Goal: Task Accomplishment & Management: Manage account settings

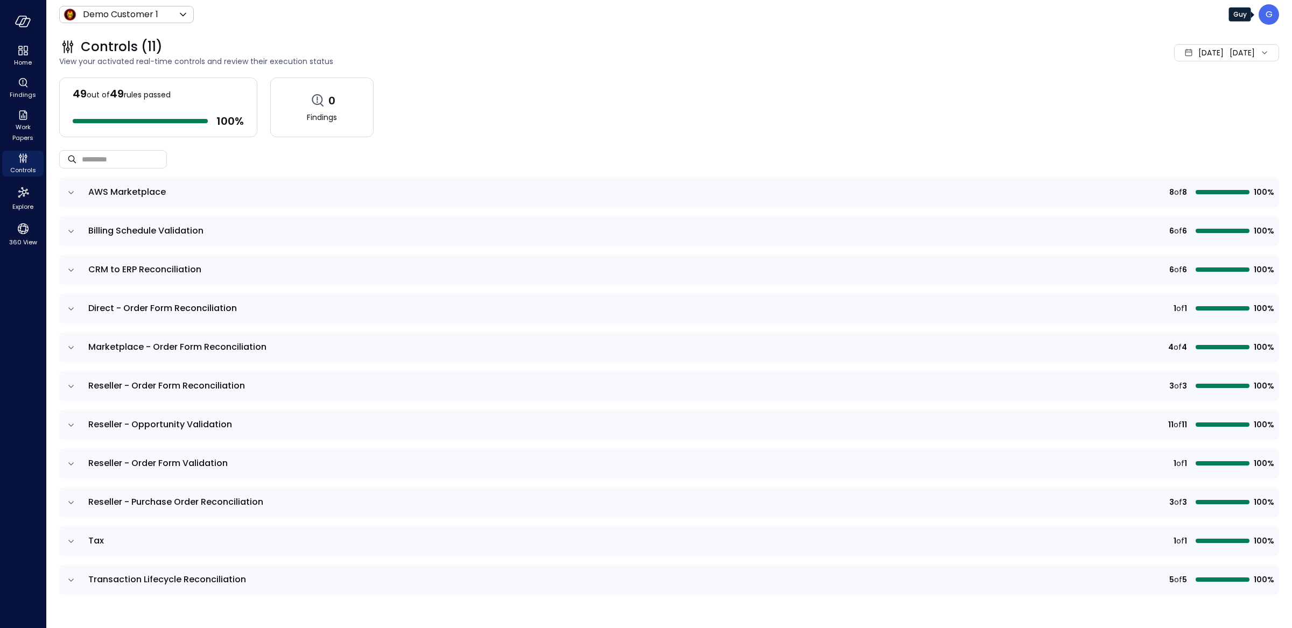
click at [1259, 18] on div "G" at bounding box center [1269, 14] width 20 height 20
click at [1214, 81] on li "Admin" at bounding box center [1224, 87] width 106 height 22
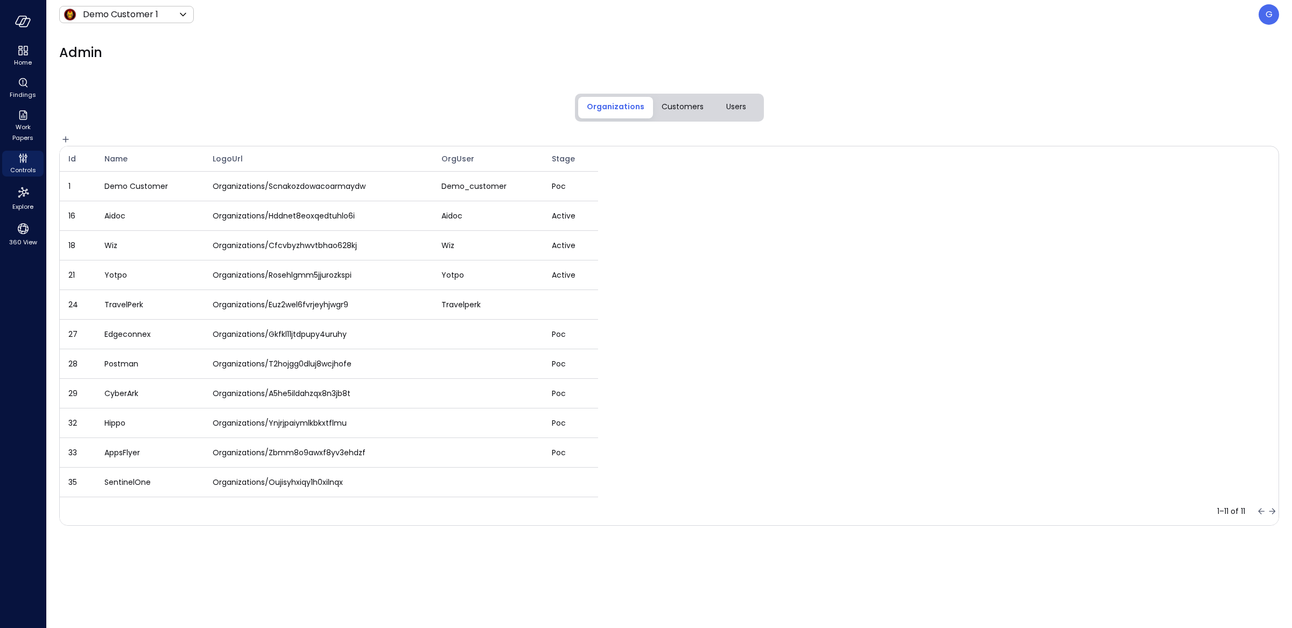
click at [739, 107] on span "Users" at bounding box center [736, 107] width 20 height 12
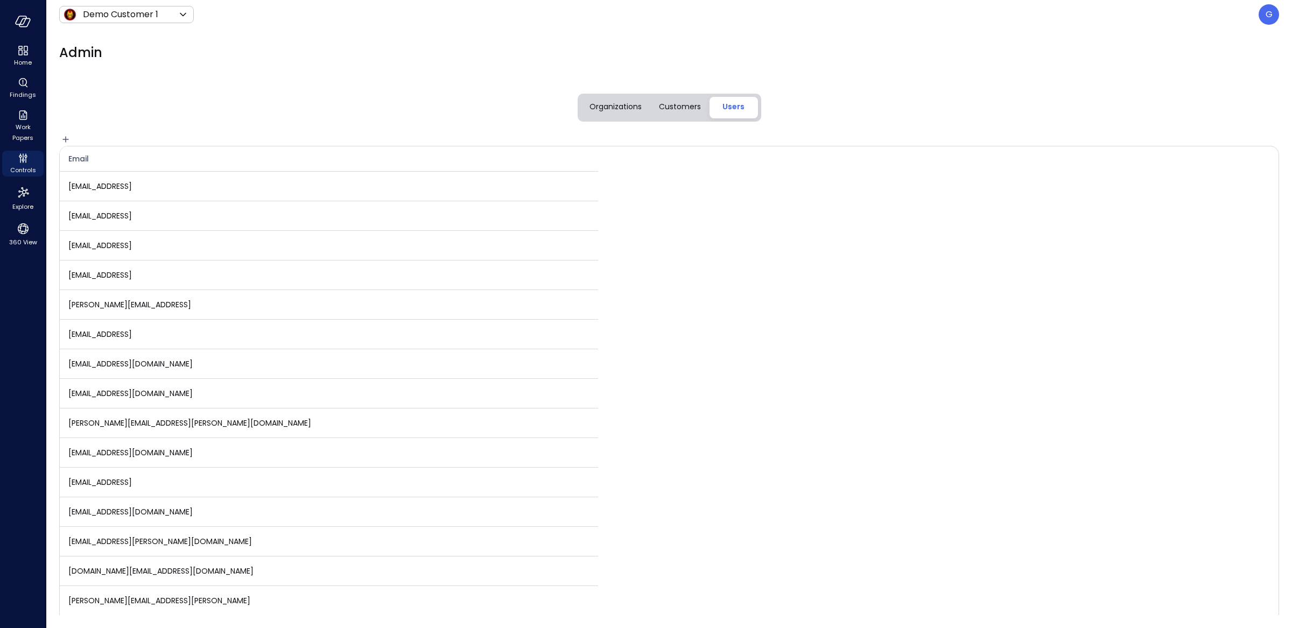
scroll to position [2171, 0]
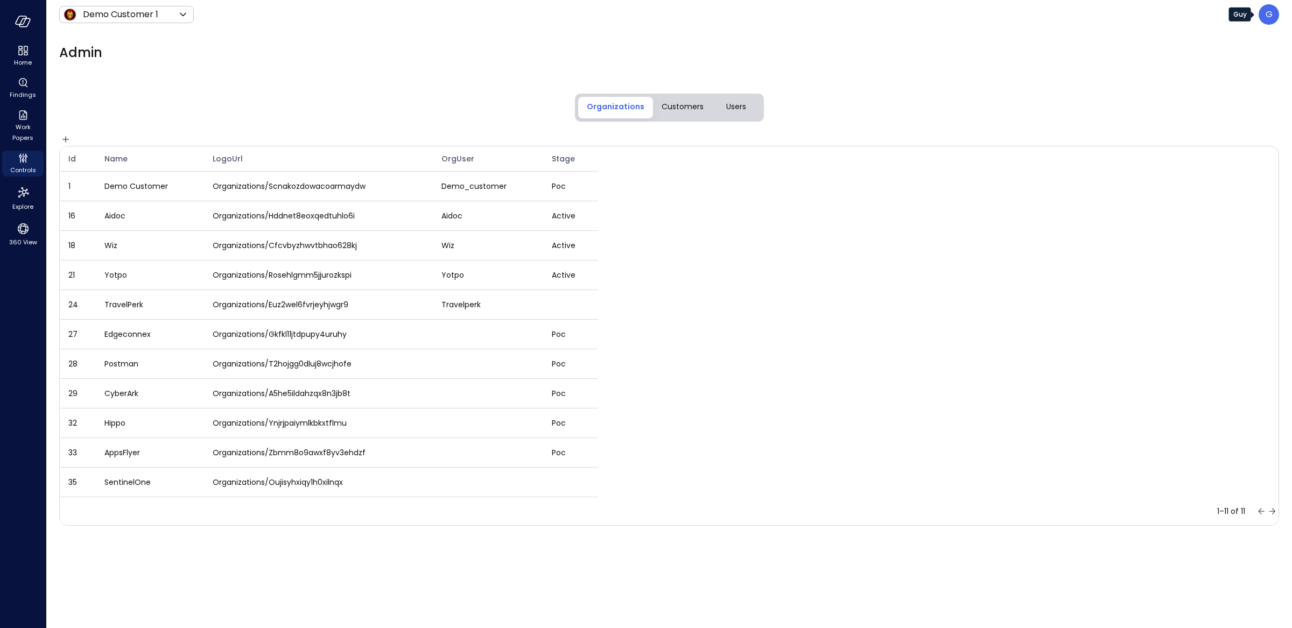
click at [1266, 18] on p "G" at bounding box center [1269, 14] width 7 height 13
click at [1227, 86] on li "Admin" at bounding box center [1224, 87] width 106 height 22
click at [732, 106] on span "Users" at bounding box center [736, 107] width 20 height 12
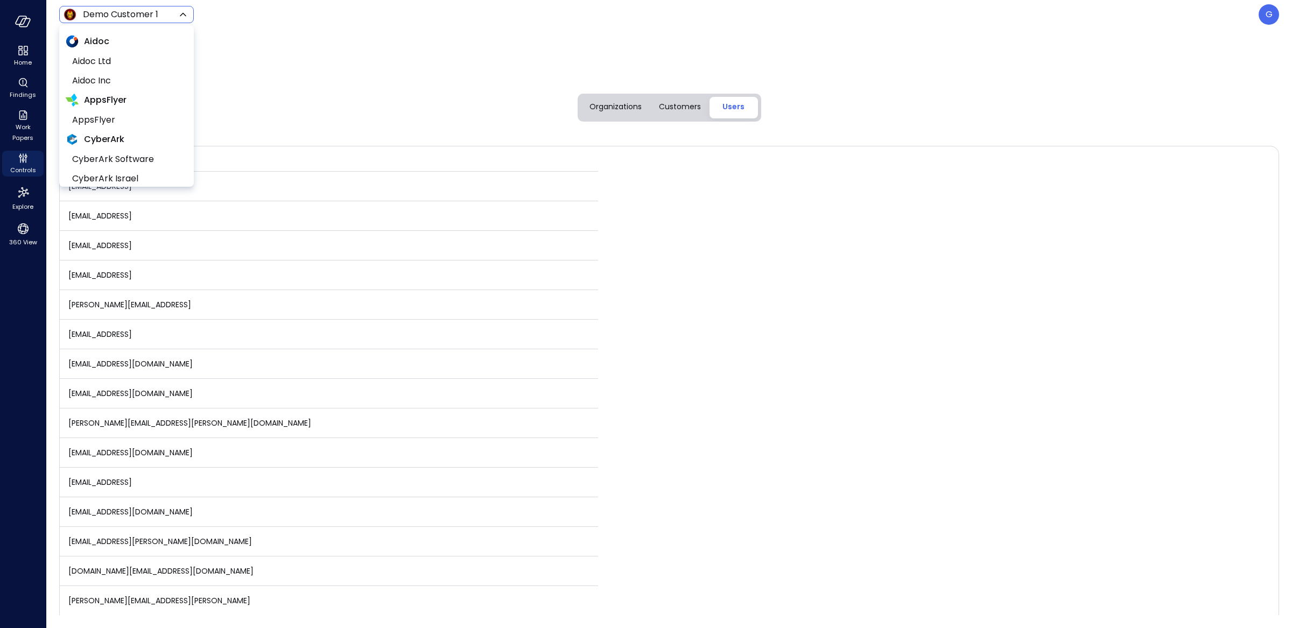
click at [102, 16] on body "Home Findings Work Papers Controls Explore 360 View Demo Customer 1 ***** ​ G A…" at bounding box center [646, 314] width 1292 height 628
click at [338, 84] on div at bounding box center [646, 314] width 1292 height 628
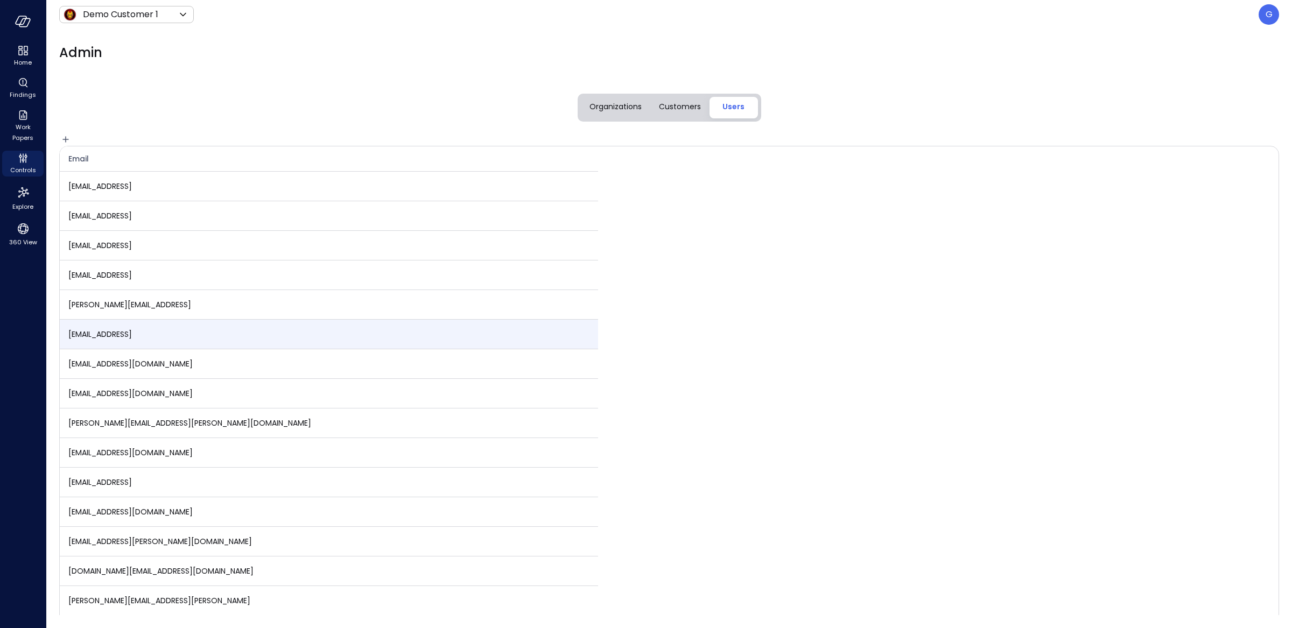
click at [155, 338] on td "[EMAIL_ADDRESS]" at bounding box center [329, 335] width 538 height 30
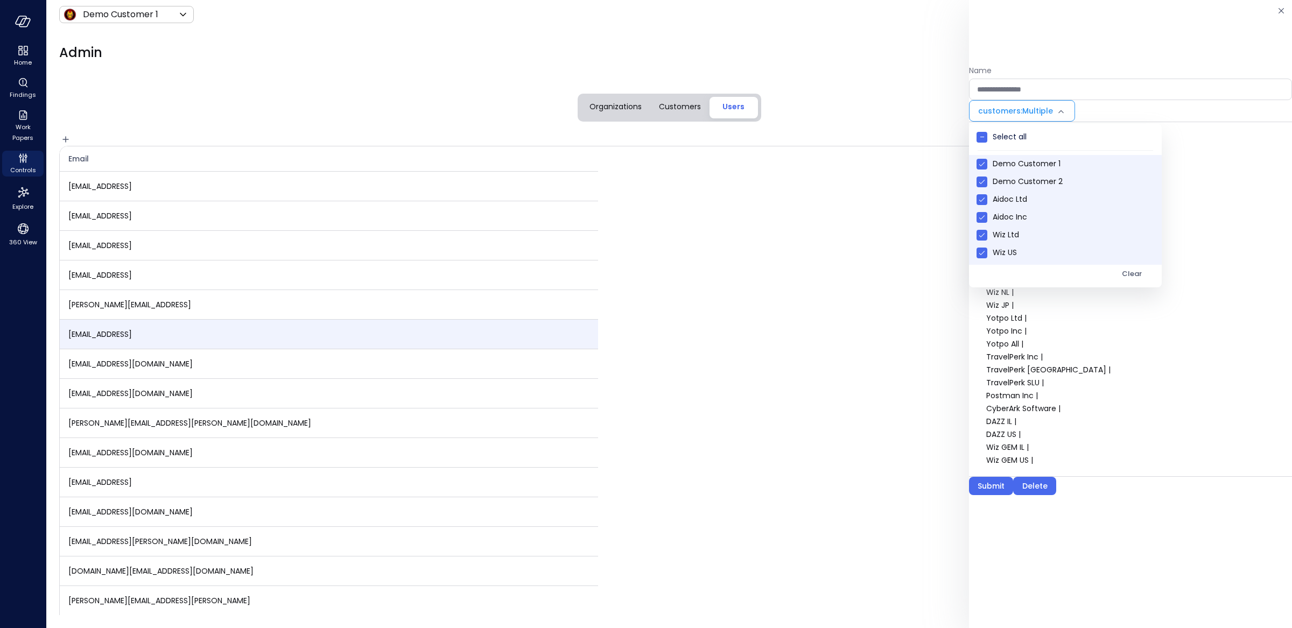
click at [1023, 109] on body "Home Findings Work Papers Controls Explore 360 View Demo Customer 1 ***** ​ G A…" at bounding box center [646, 314] width 1292 height 628
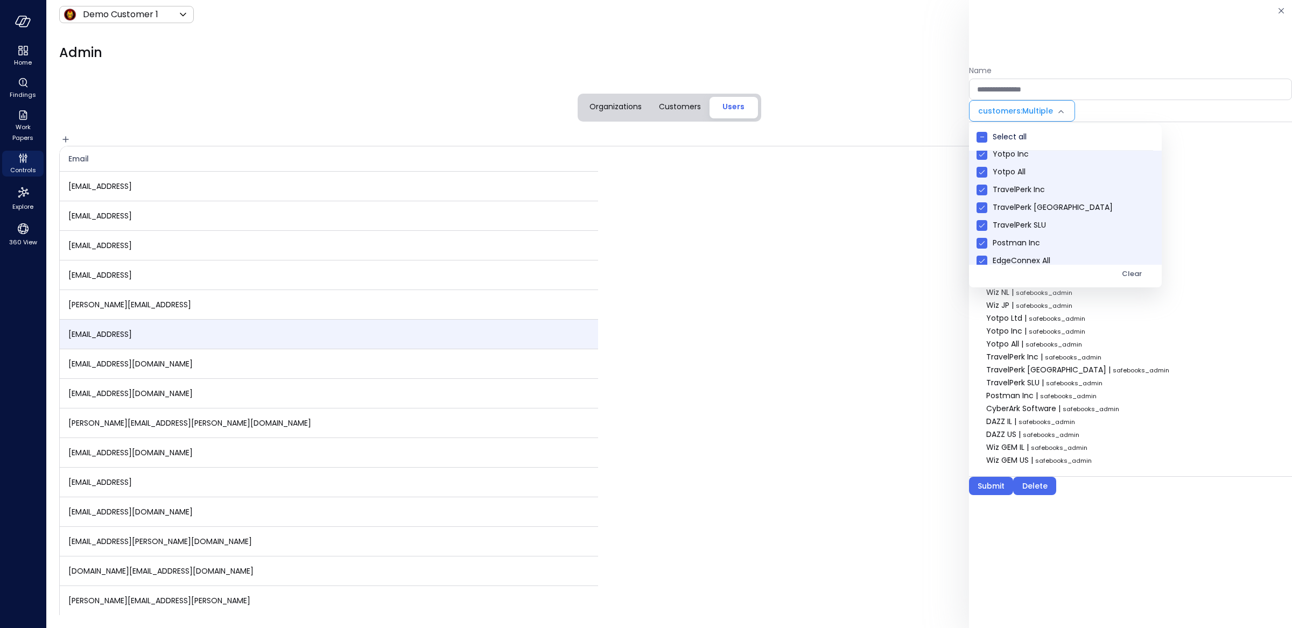
scroll to position [0, 0]
click at [808, 34] on div at bounding box center [646, 314] width 1292 height 628
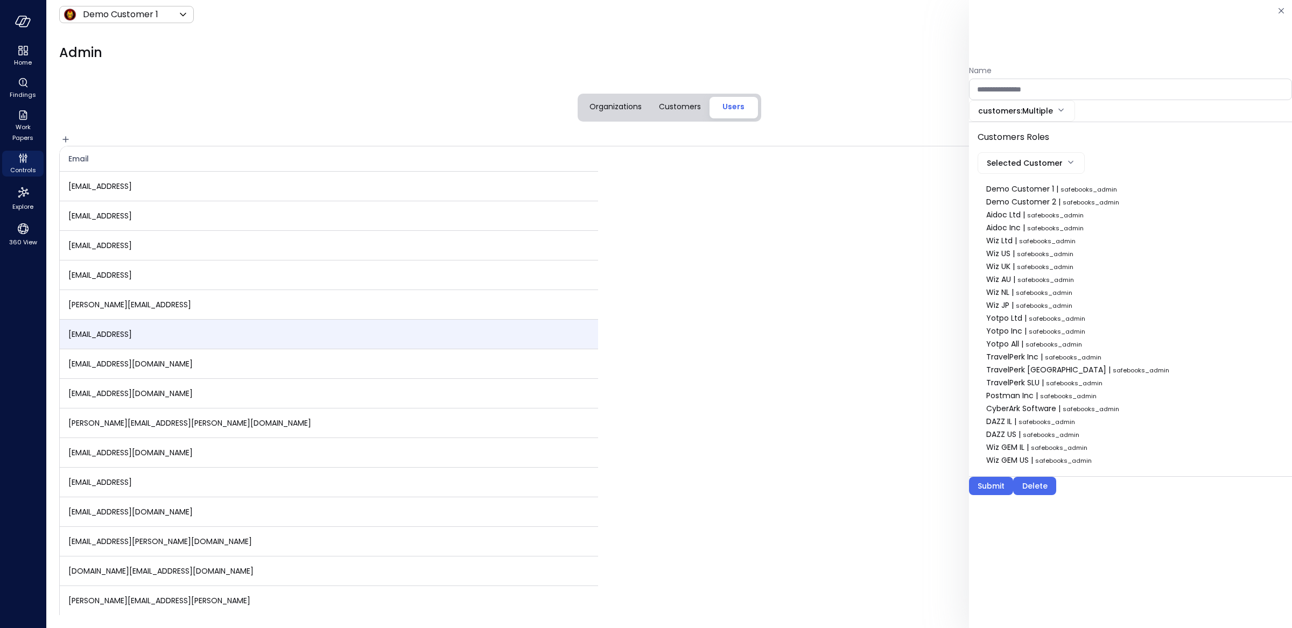
click at [815, 34] on div "Admin" at bounding box center [662, 52] width 1233 height 47
click at [1277, 7] on icon "button" at bounding box center [1281, 10] width 11 height 13
